Goal: Information Seeking & Learning: Learn about a topic

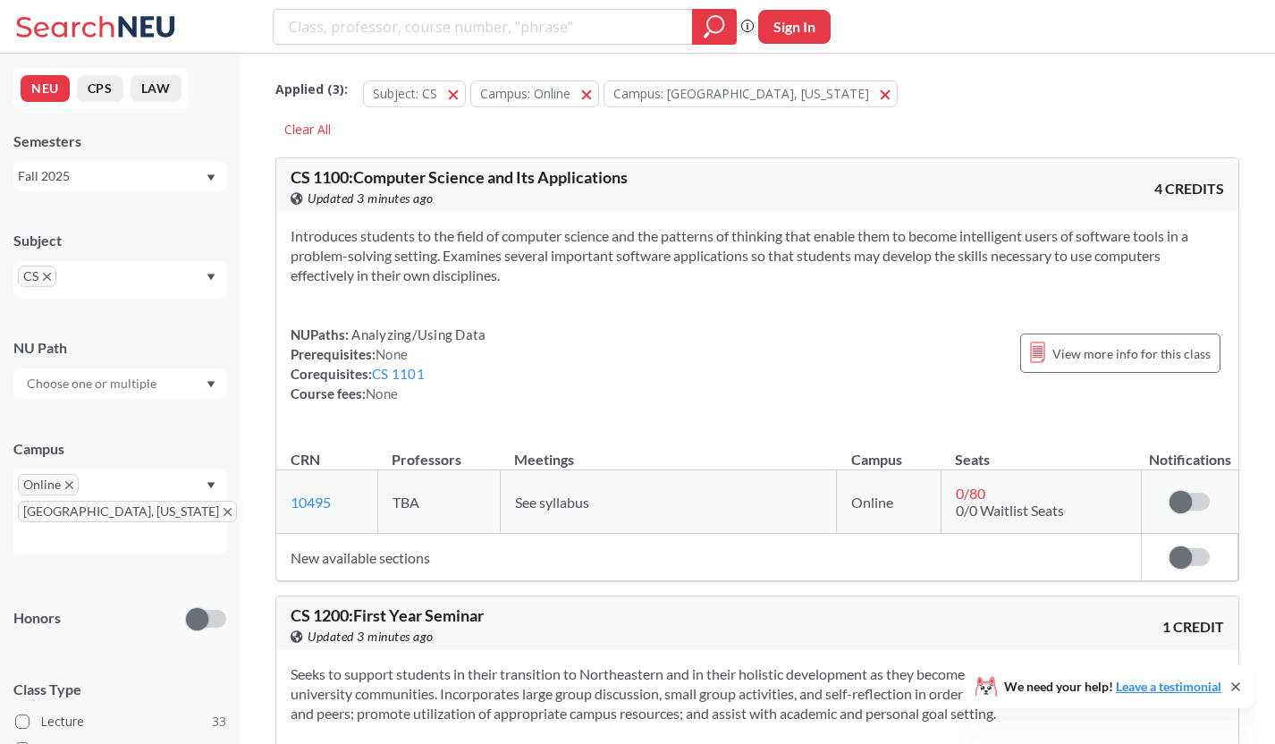
click at [141, 172] on div "Fall 2025" at bounding box center [111, 176] width 187 height 20
click at [112, 216] on div "Fall 2025" at bounding box center [124, 216] width 202 height 20
click at [513, 33] on input "search" at bounding box center [483, 27] width 393 height 30
type input "6140"
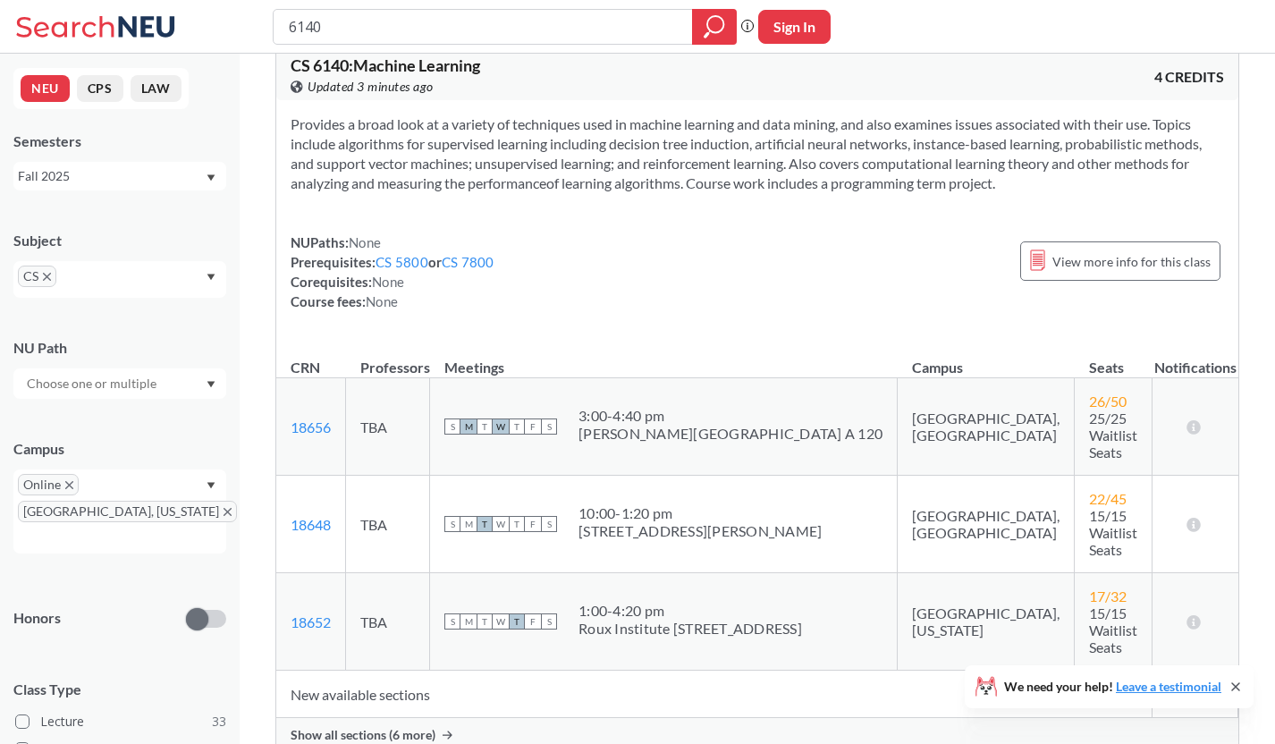
scroll to position [139, 0]
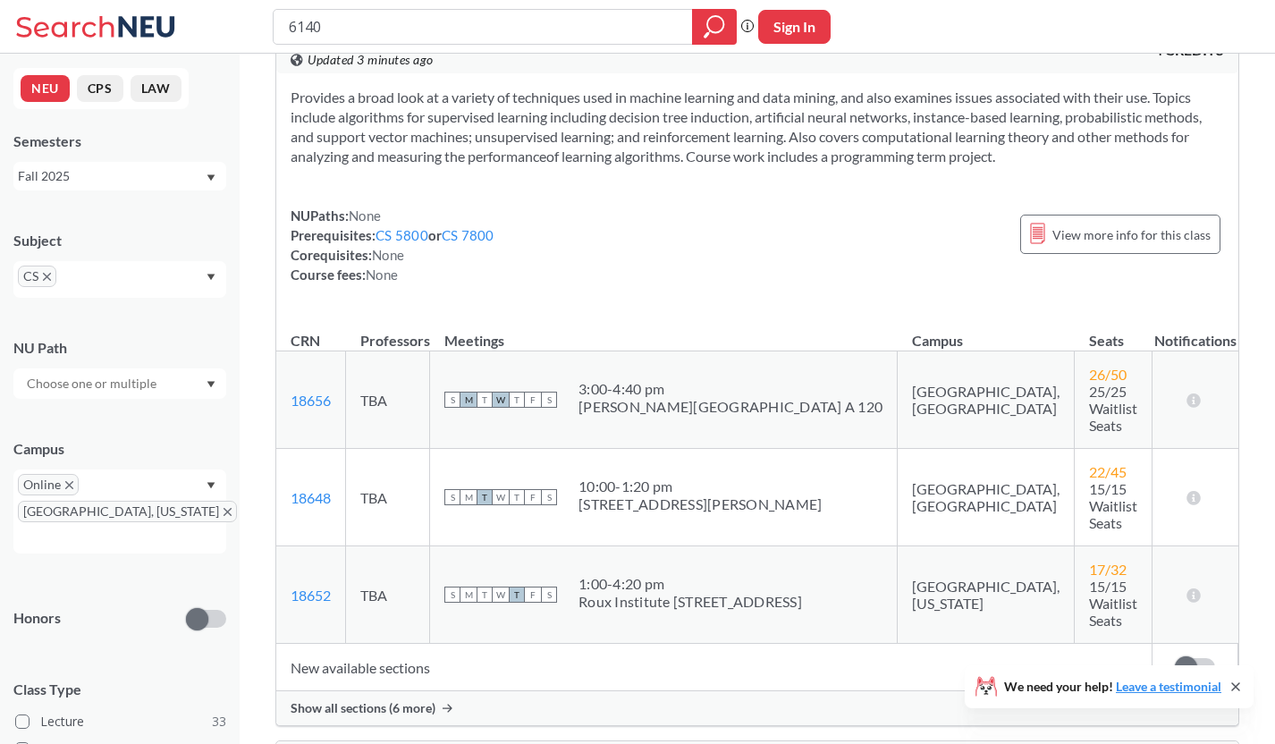
click at [403, 700] on span "Show all sections (6 more)" at bounding box center [363, 708] width 145 height 16
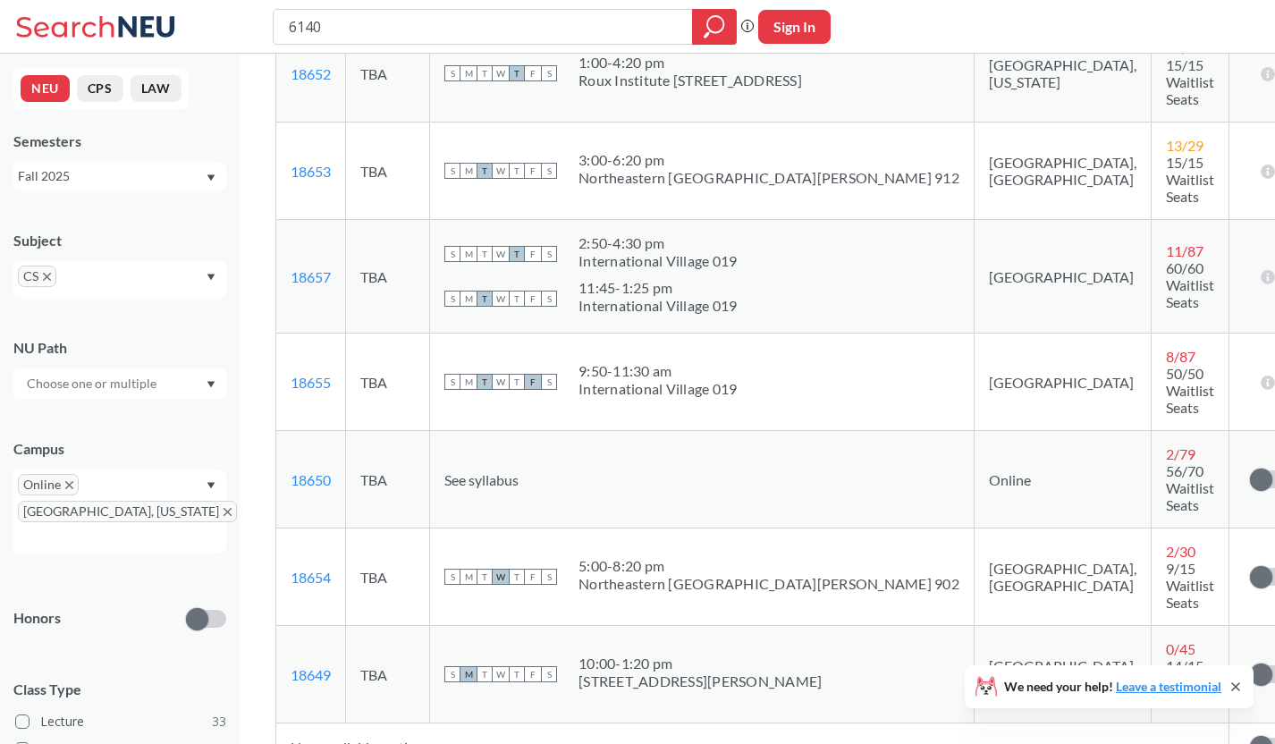
scroll to position [42, 0]
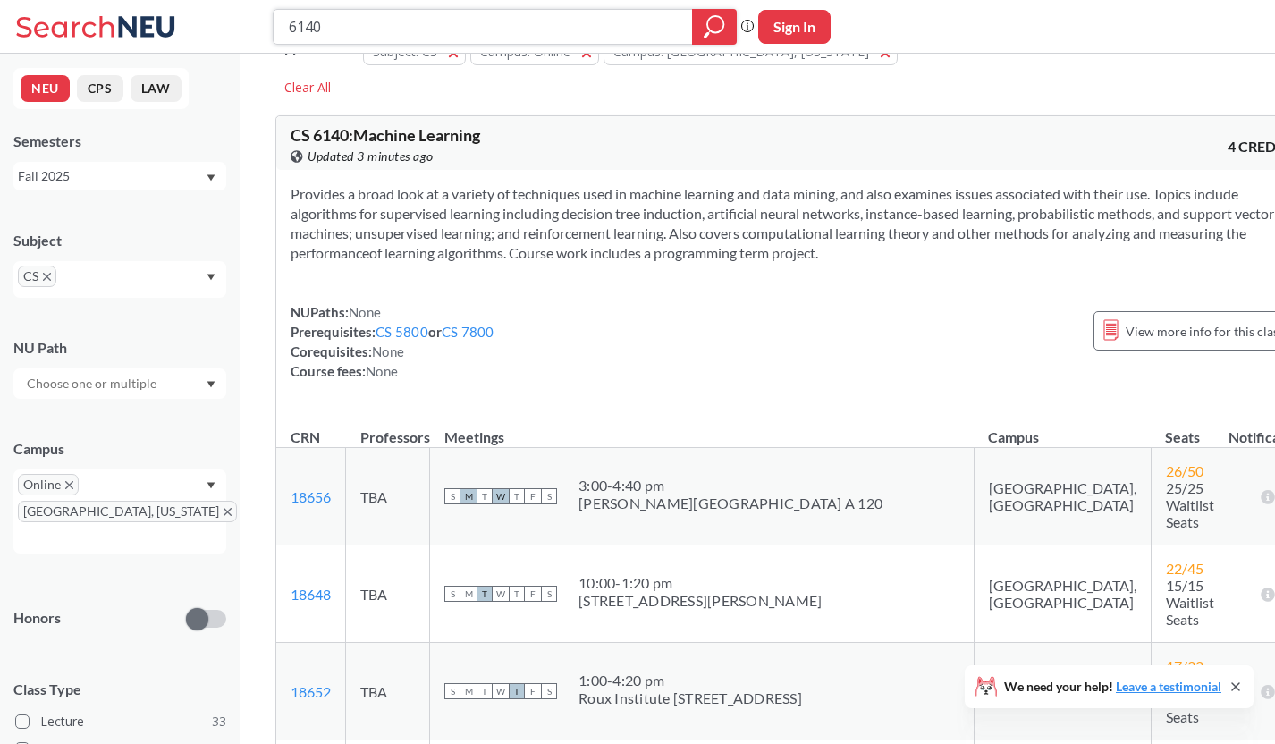
click at [381, 30] on input "6140" at bounding box center [483, 27] width 393 height 30
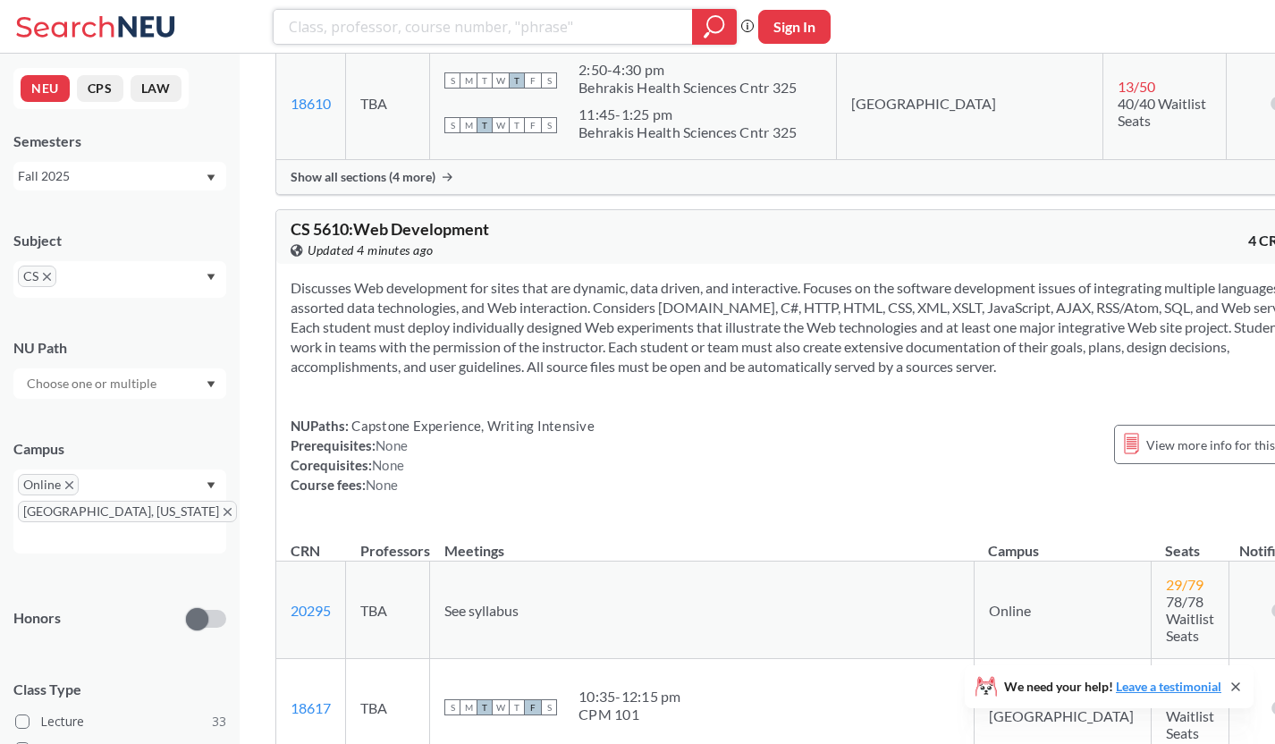
scroll to position [17104, 0]
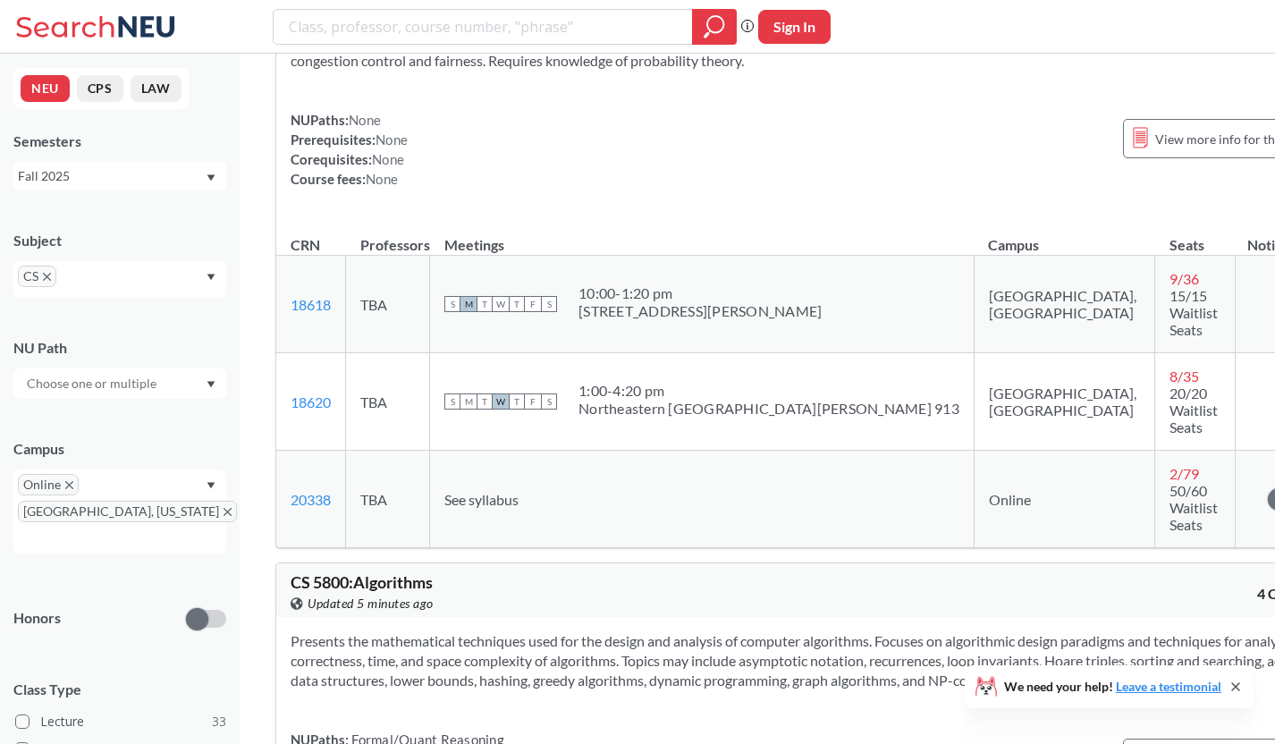
scroll to position [18461, 0]
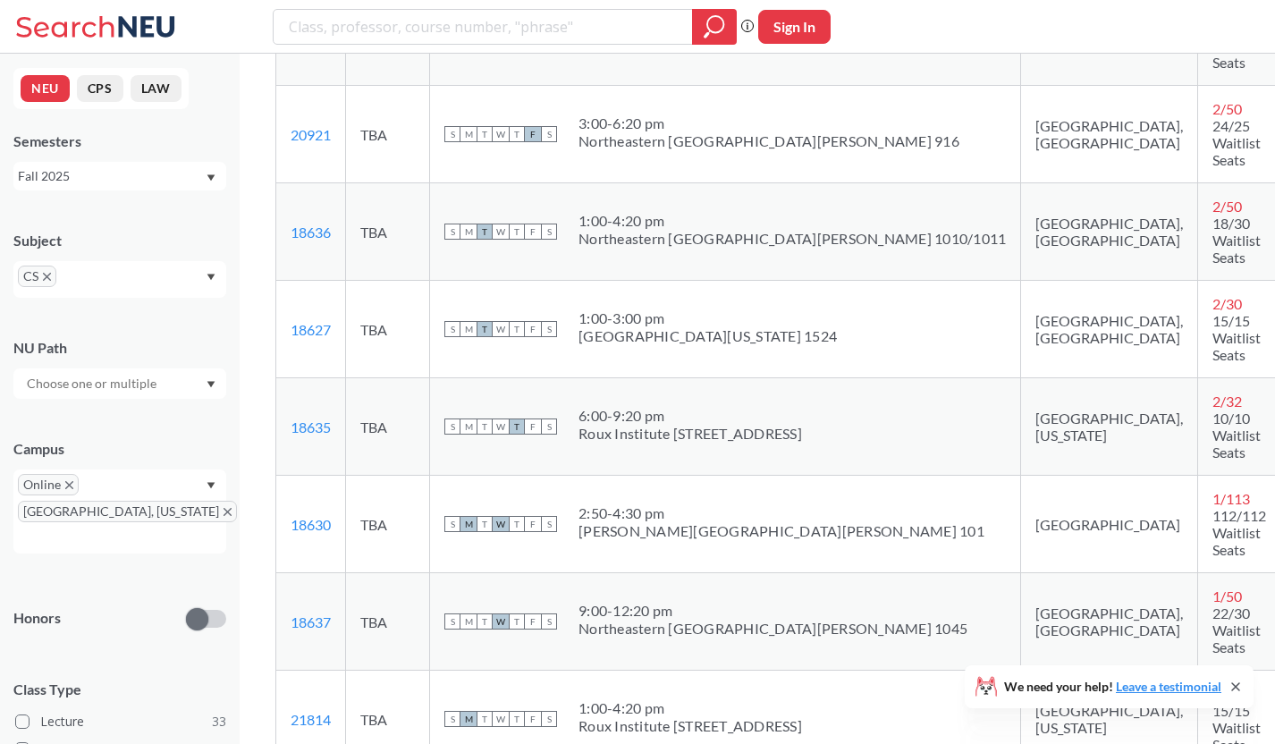
scroll to position [20309, 0]
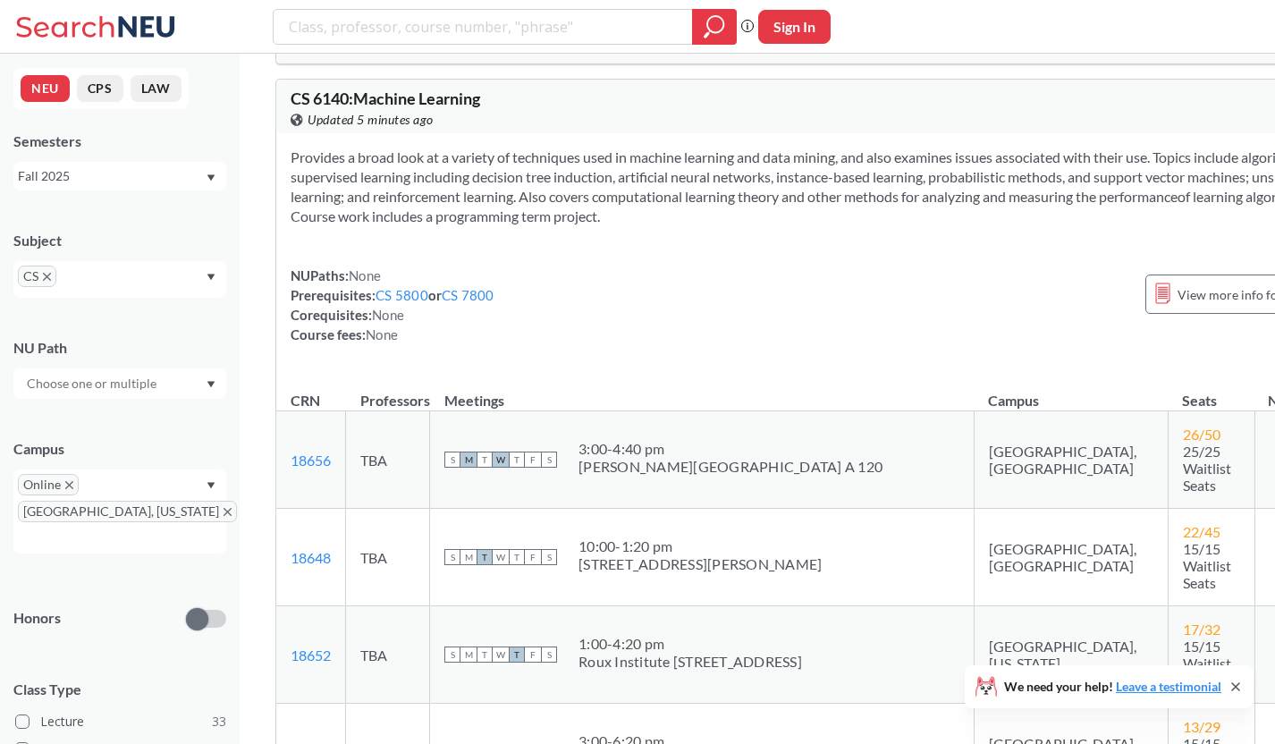
scroll to position [21289, 0]
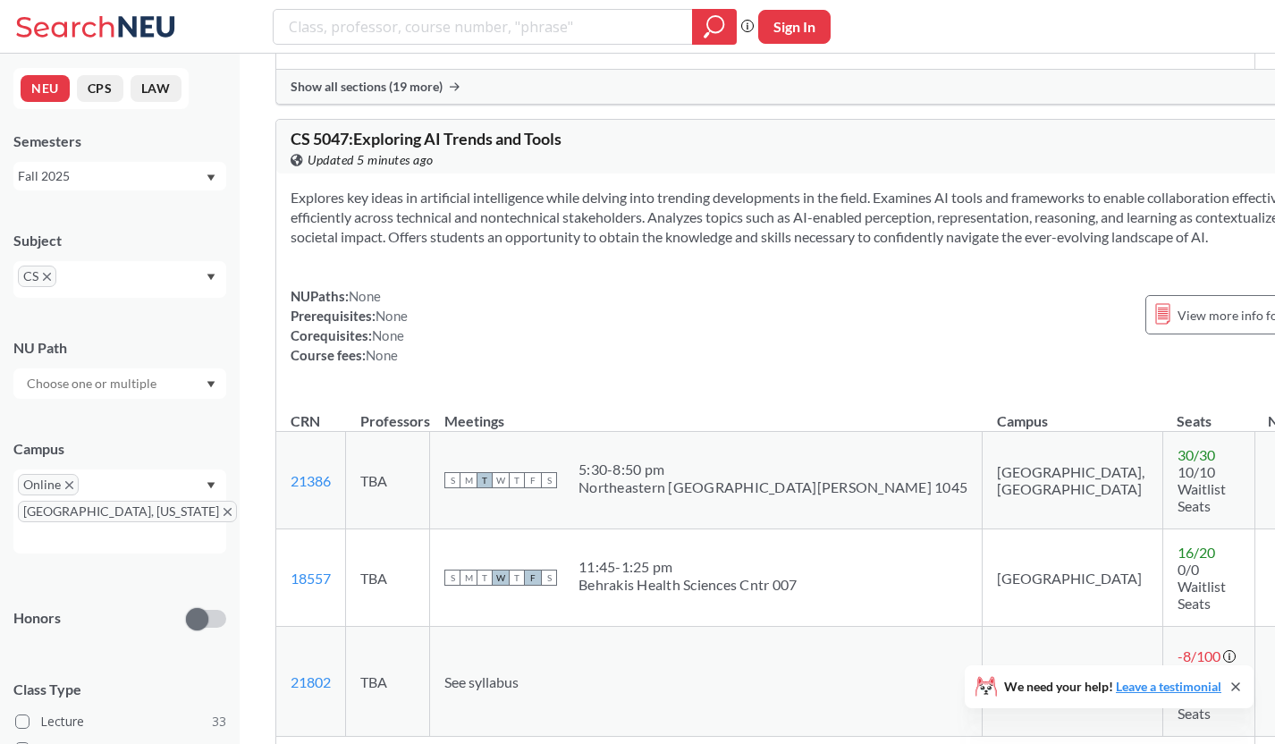
scroll to position [10214, 0]
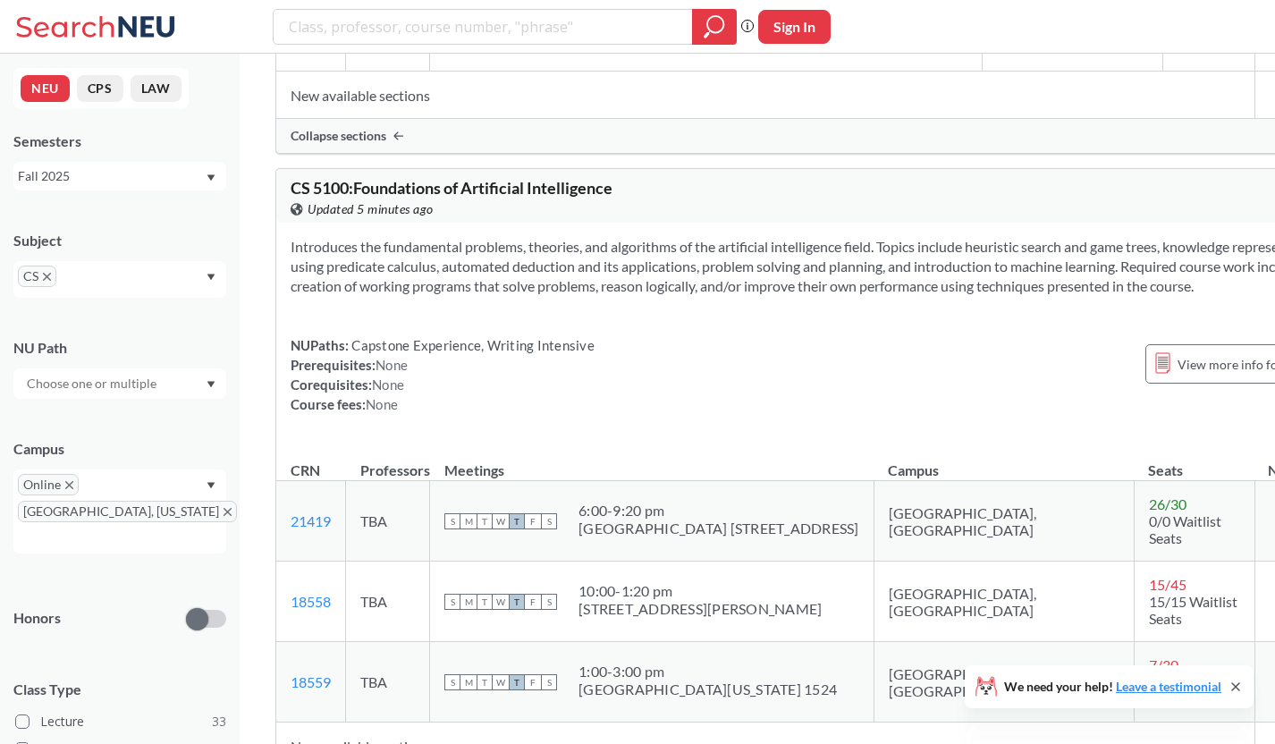
scroll to position [10982, 0]
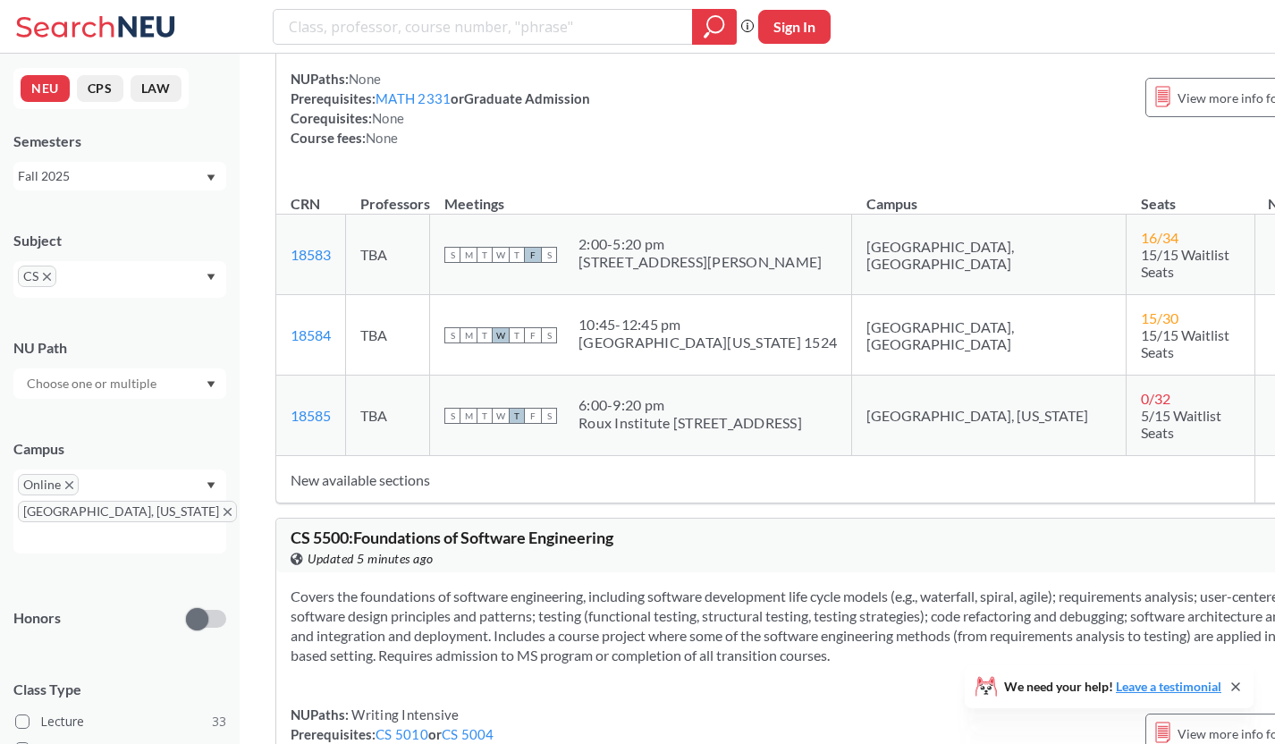
scroll to position [15382, 0]
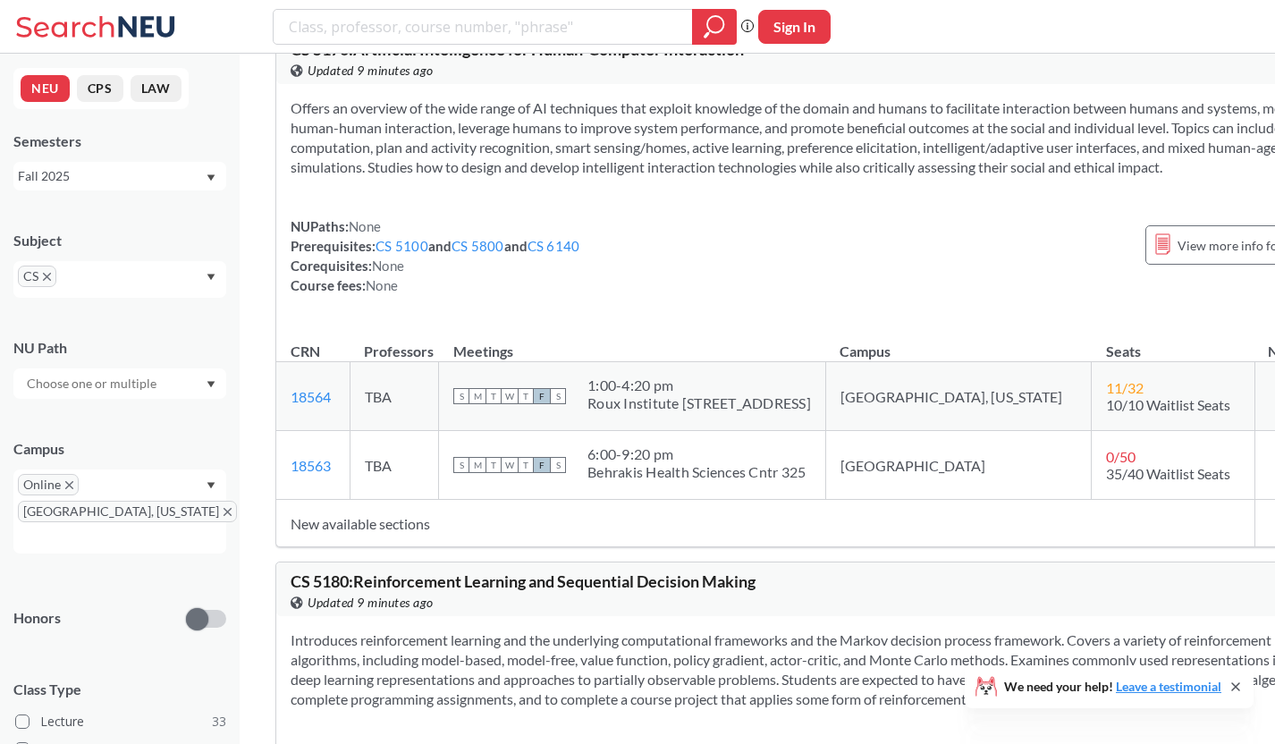
scroll to position [13574, 0]
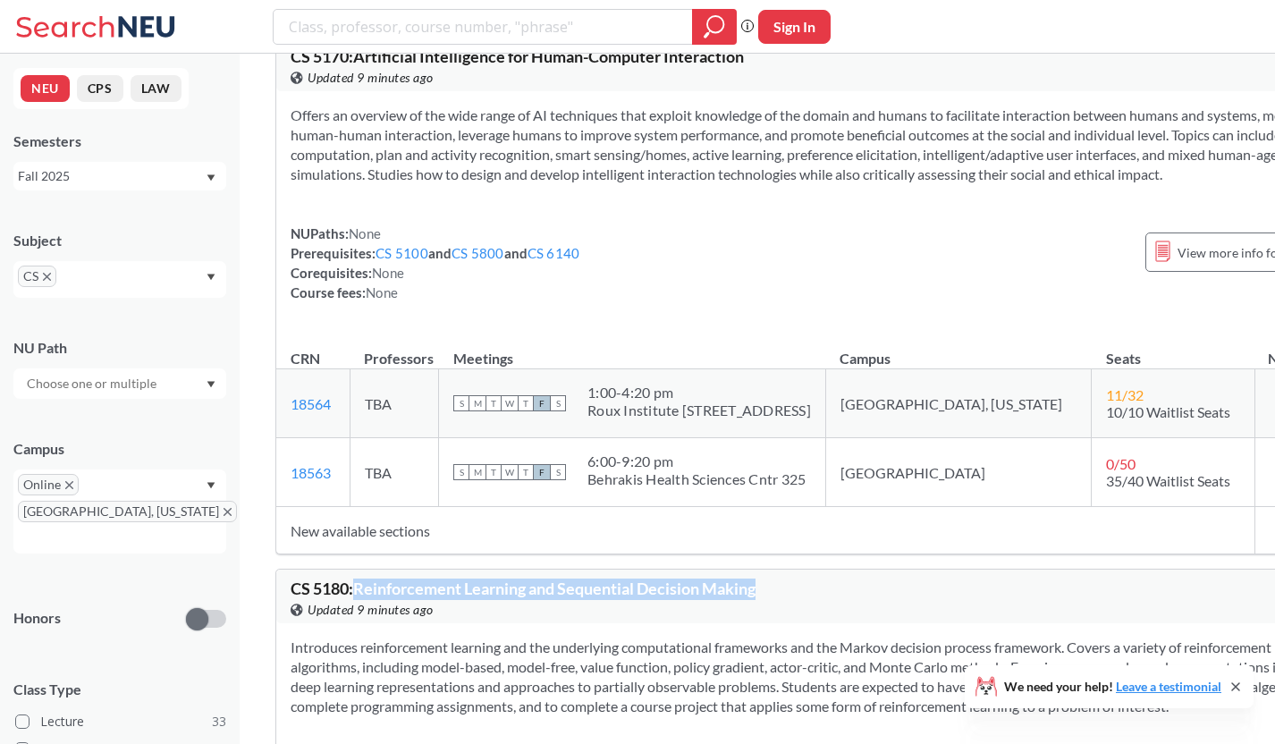
drag, startPoint x: 361, startPoint y: 146, endPoint x: 376, endPoint y: 160, distance: 20.2
click at [377, 580] on div "CS 5180 : Reinforcement Learning and Sequential Decision Making View this cours…" at bounding box center [556, 599] width 530 height 39
copy span "Reinforcement Learning and Sequential Decision Making"
click at [709, 638] on section "Introduces reinforcement learning and the underlying computational frameworks a…" at bounding box center [820, 677] width 1059 height 79
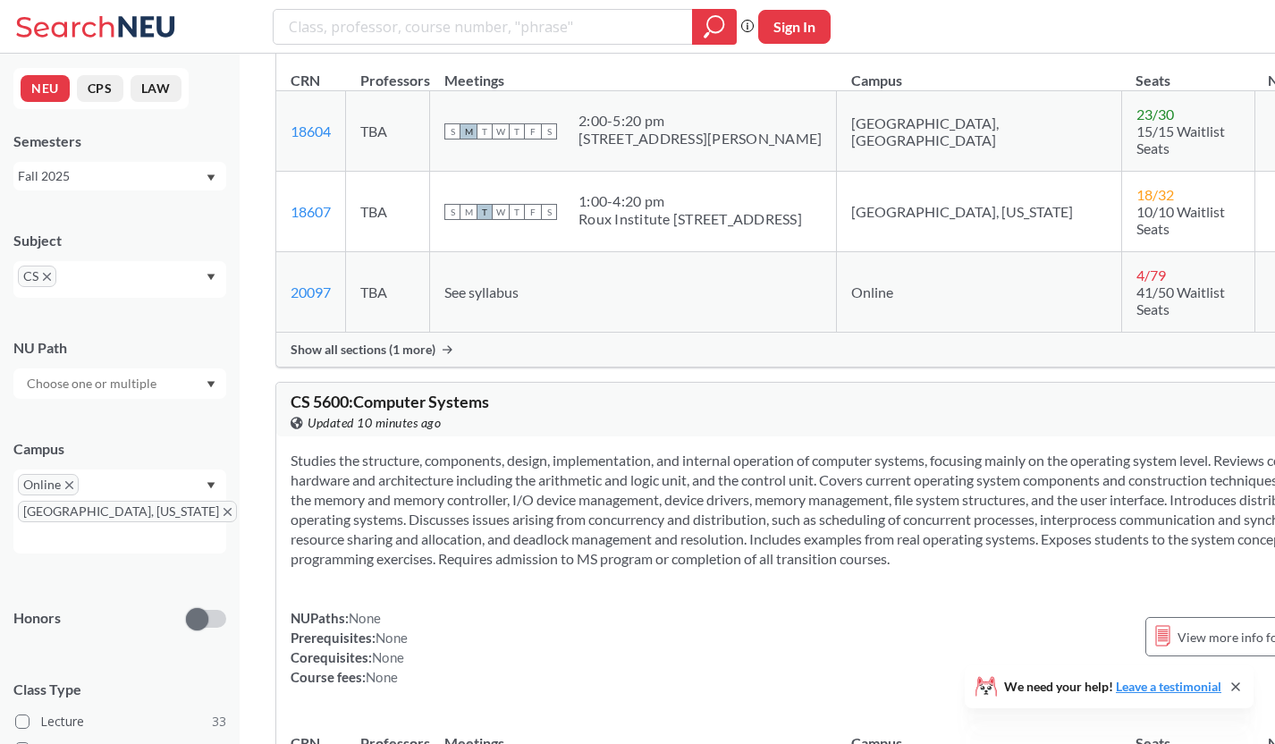
scroll to position [17334, 0]
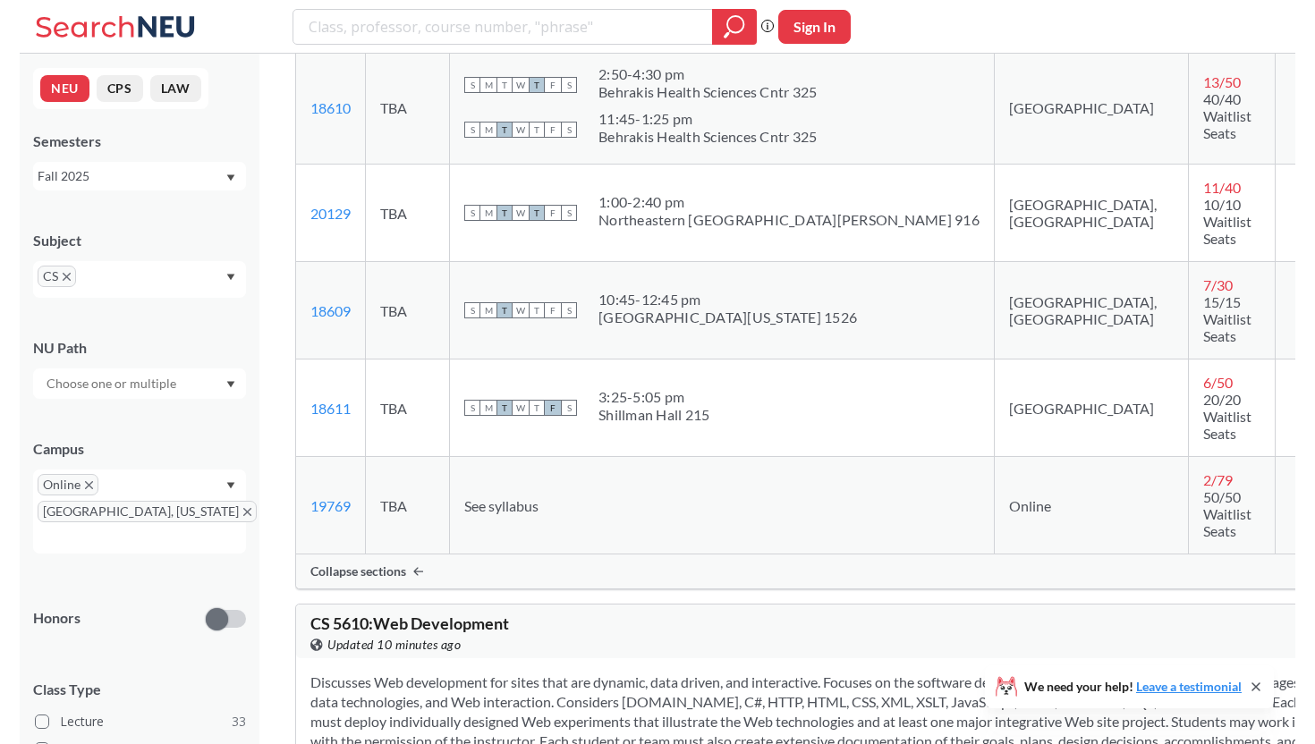
scroll to position [18249, 0]
